Goal: Task Accomplishment & Management: Complete application form

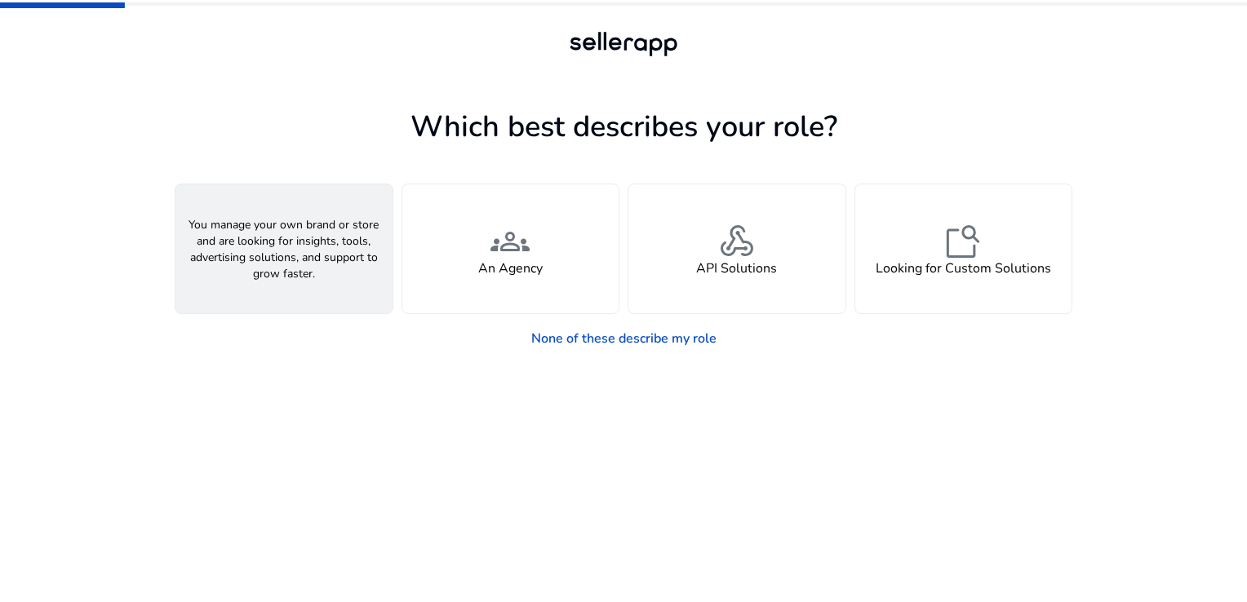
click at [291, 222] on span "person" at bounding box center [283, 241] width 39 height 39
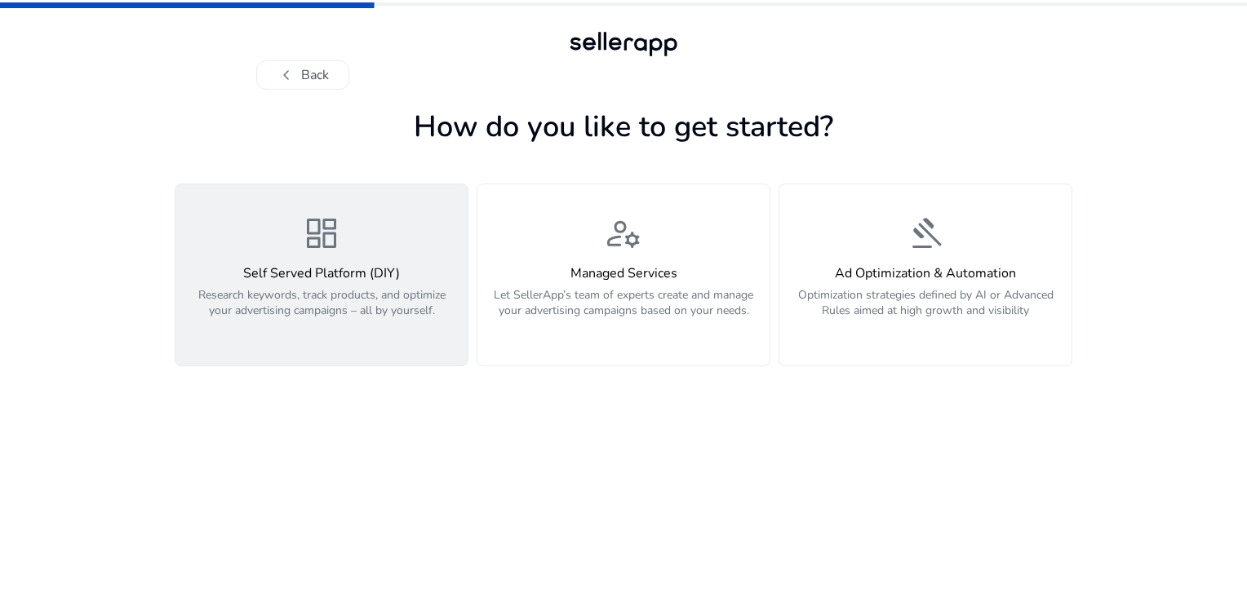
click at [438, 299] on p "Research keywords, track products, and optimize your advertising campaigns – al…" at bounding box center [321, 311] width 273 height 49
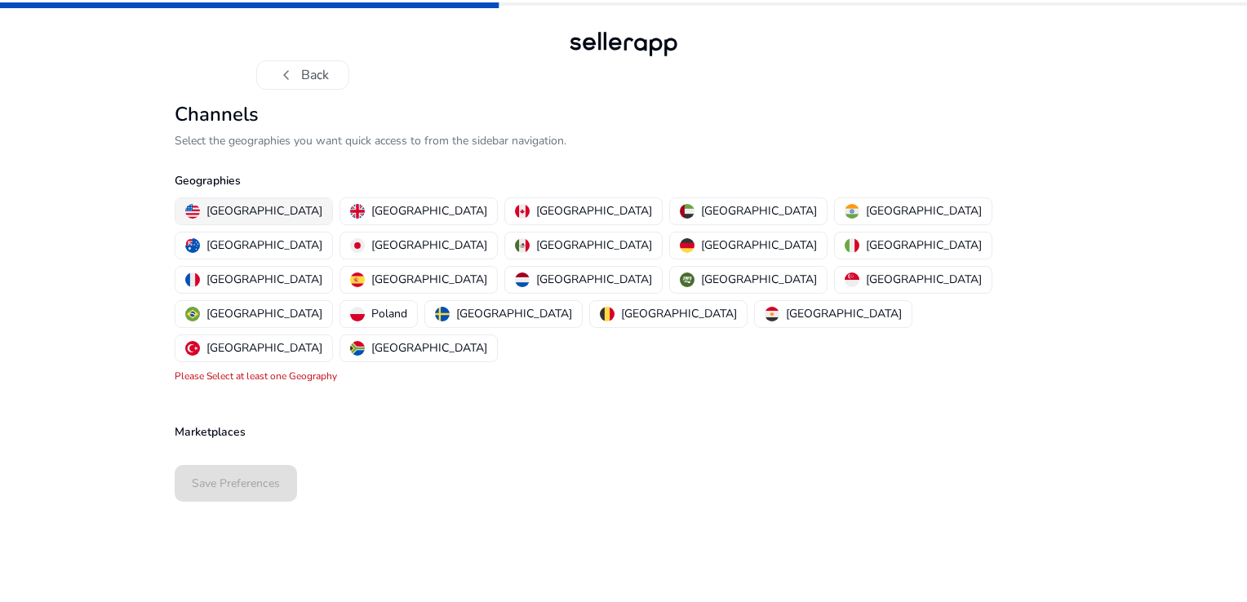
click at [250, 208] on p "[GEOGRAPHIC_DATA]" at bounding box center [265, 210] width 116 height 17
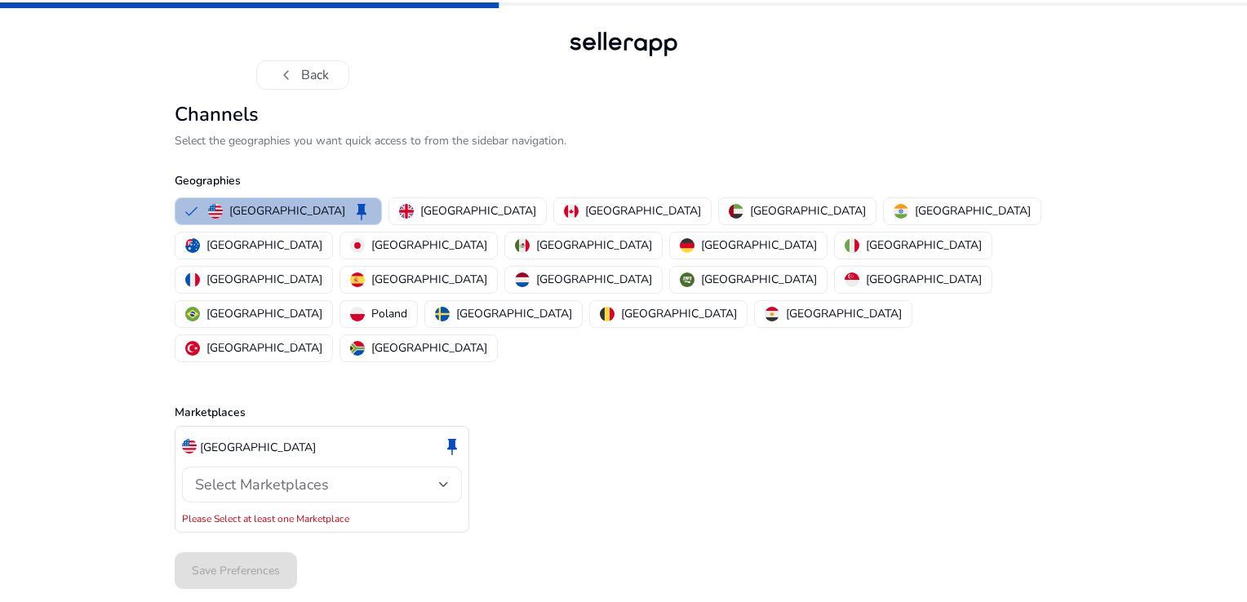
click at [247, 475] on span "Select Marketplaces" at bounding box center [262, 485] width 134 height 20
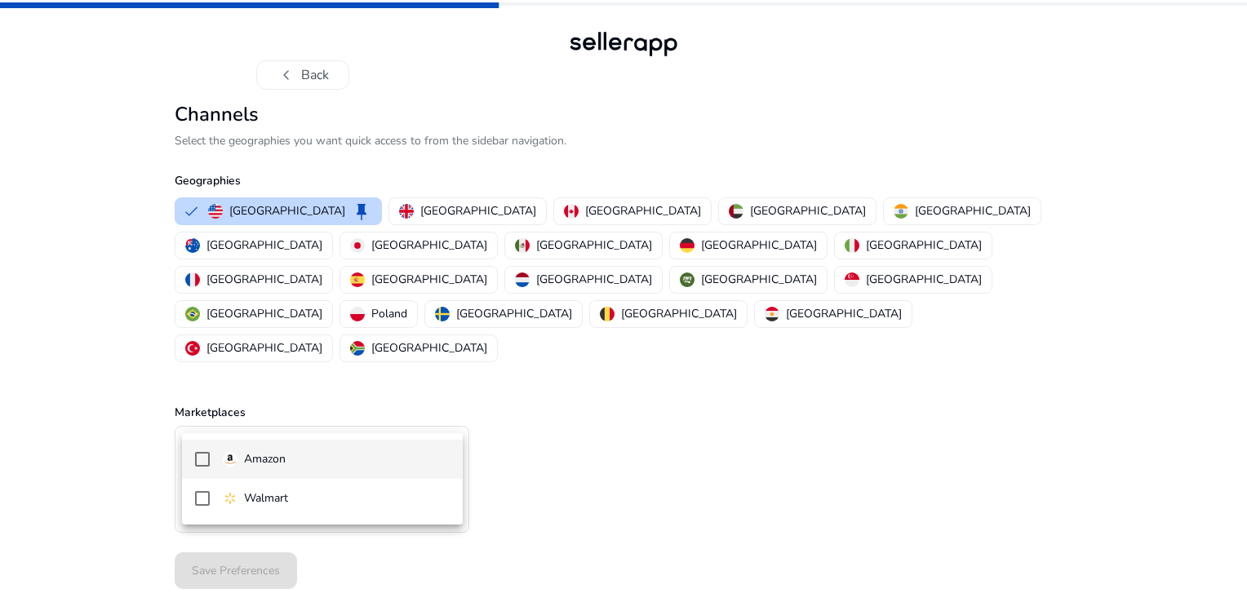
click at [259, 467] on p "Amazon" at bounding box center [265, 460] width 42 height 18
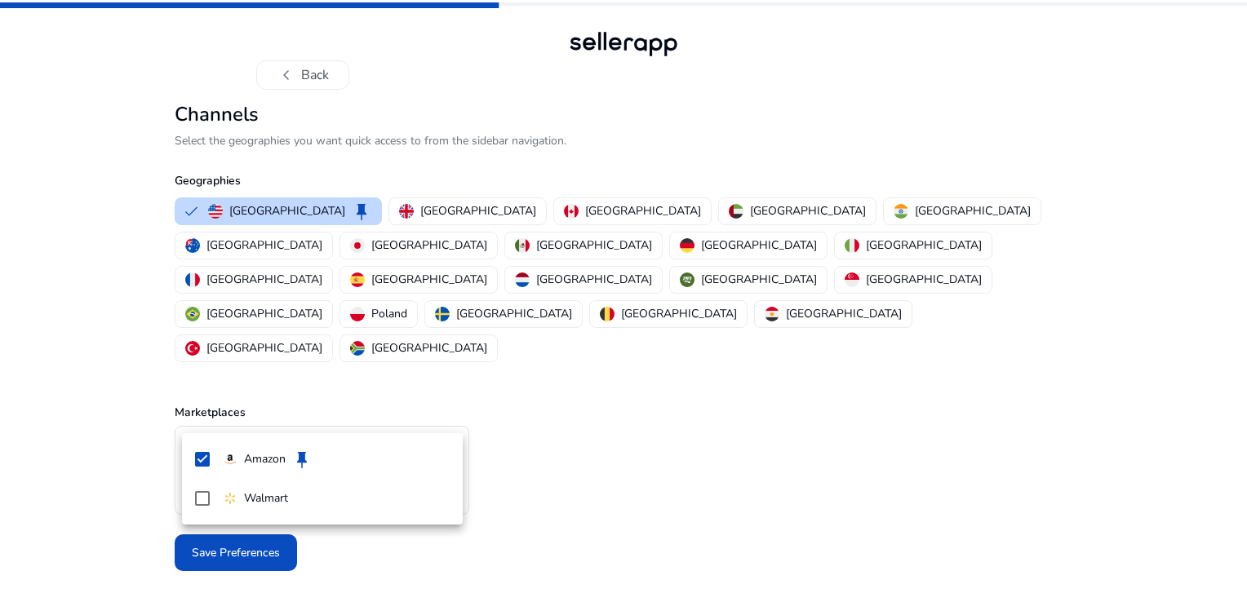
click at [594, 456] on div at bounding box center [623, 301] width 1247 height 602
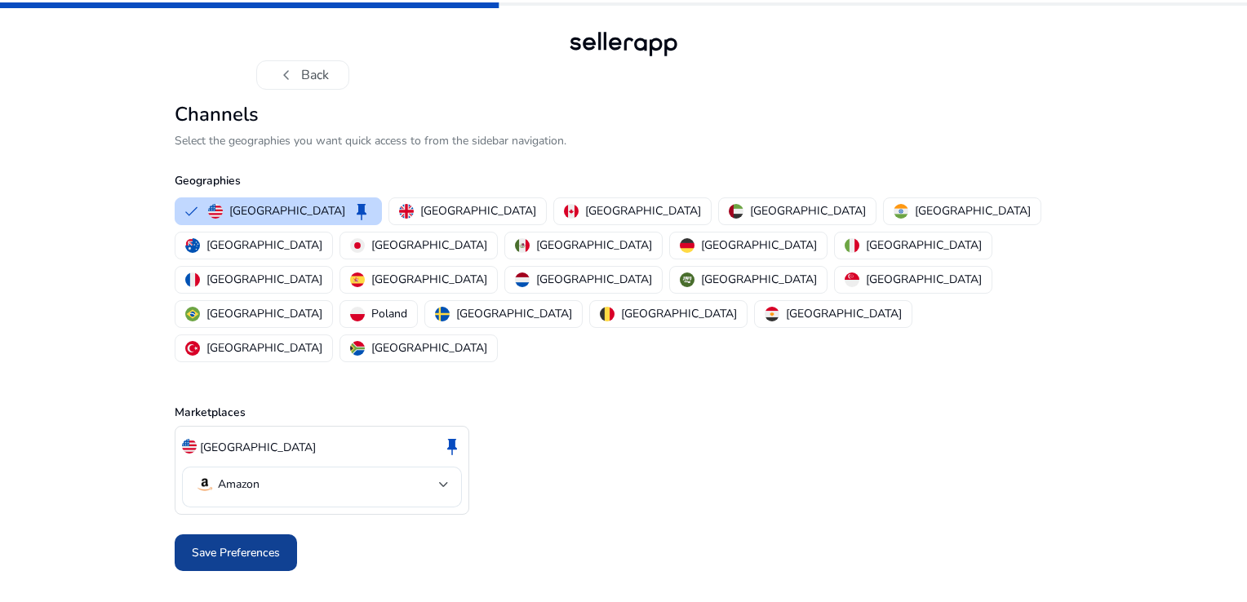
click at [268, 544] on span "Save Preferences" at bounding box center [236, 552] width 88 height 17
